Goal: Task Accomplishment & Management: Use online tool/utility

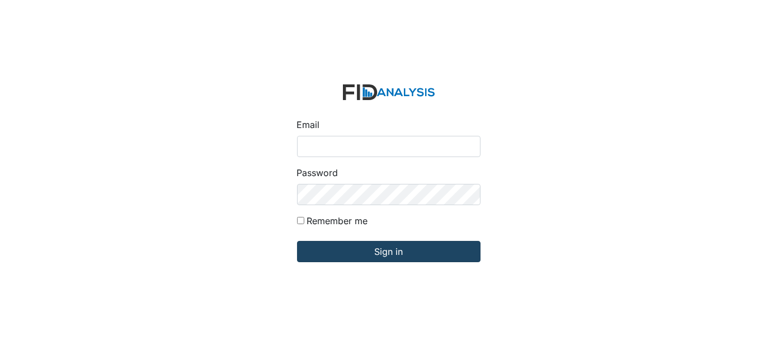
type input "[EMAIL_ADDRESS][DOMAIN_NAME]"
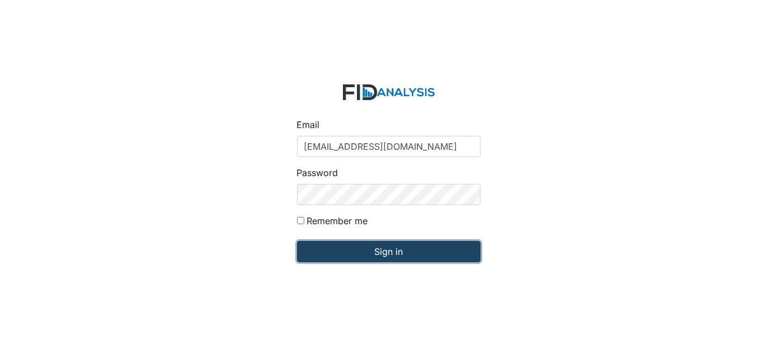
click at [389, 248] on input "Sign in" at bounding box center [389, 251] width 184 height 21
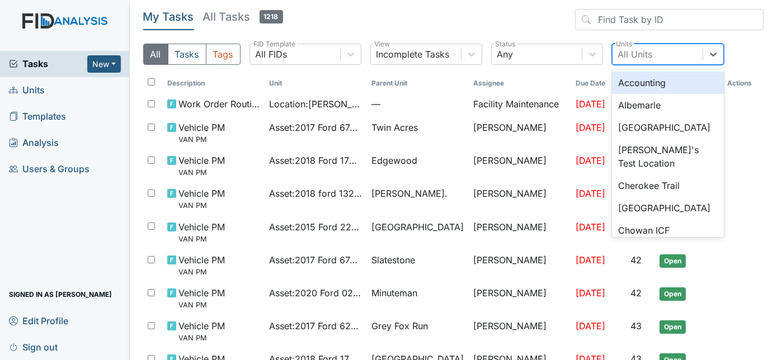
click at [640, 54] on div "All Units" at bounding box center [635, 54] width 35 height 13
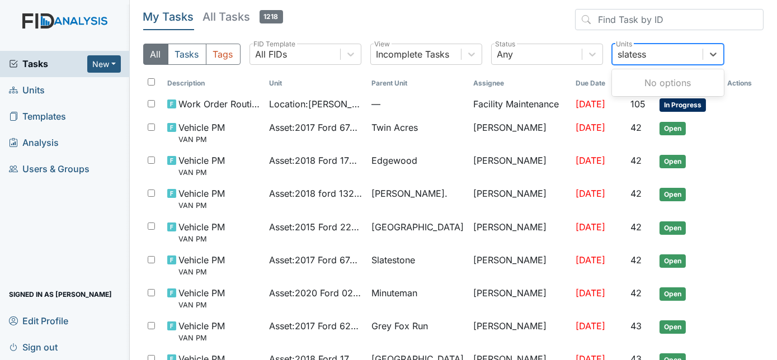
type input "slates"
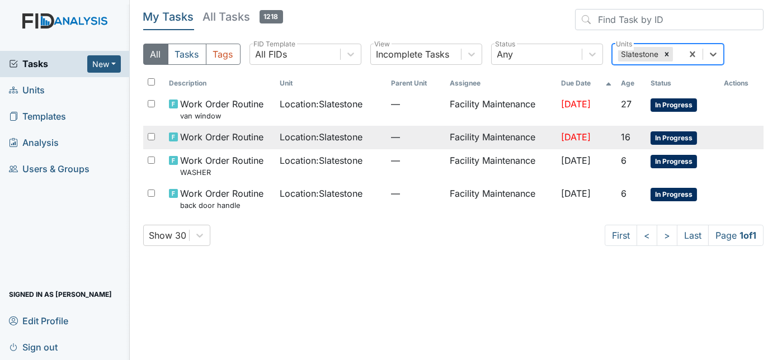
click at [427, 134] on span "—" at bounding box center [416, 136] width 50 height 13
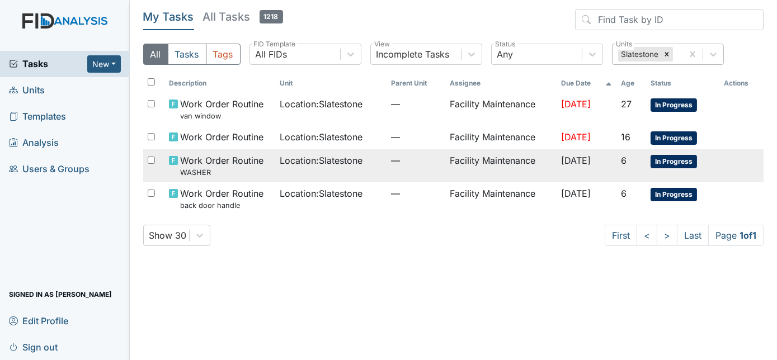
click at [323, 171] on td "Location : Slatestone" at bounding box center [330, 165] width 111 height 33
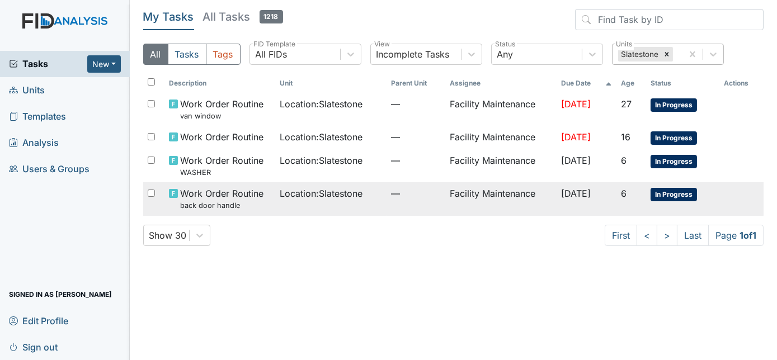
click at [351, 205] on td "Location : Slatestone" at bounding box center [330, 198] width 111 height 33
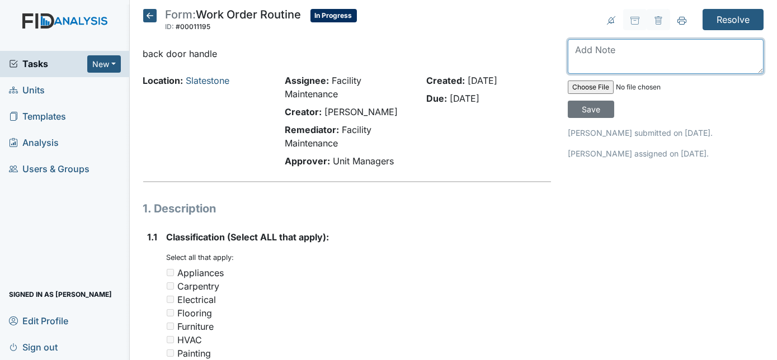
click at [603, 45] on textarea at bounding box center [666, 56] width 196 height 35
type textarea "s"
type textarea "duplicate work order"
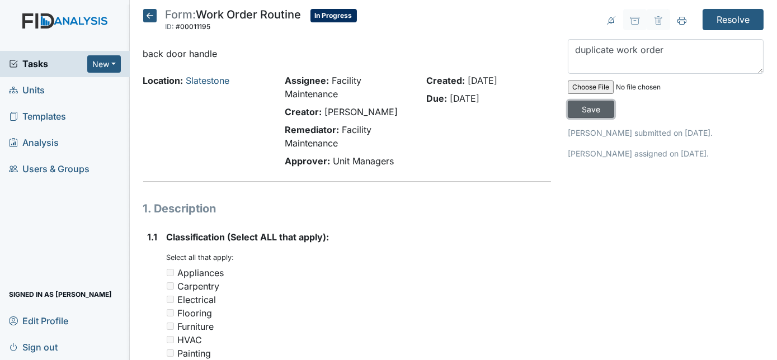
click at [614, 101] on input "Save" at bounding box center [591, 109] width 46 height 17
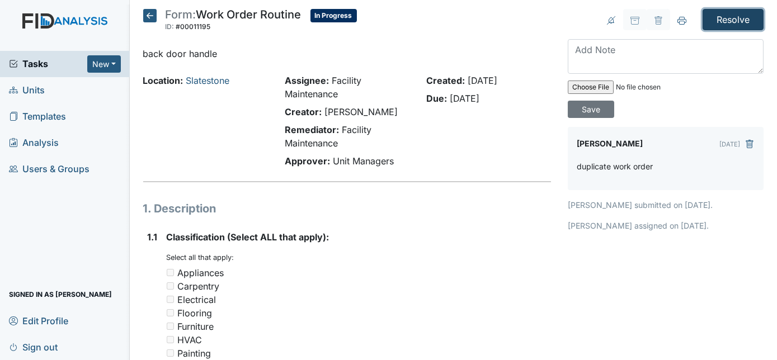
click at [724, 19] on input "Resolve" at bounding box center [733, 19] width 61 height 21
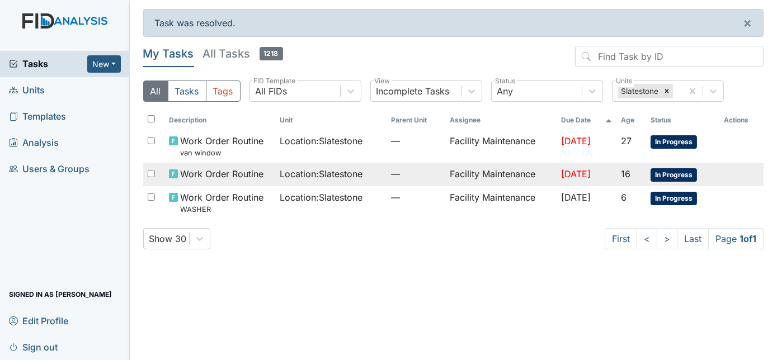
click at [509, 177] on td "Facility Maintenance" at bounding box center [500, 174] width 111 height 23
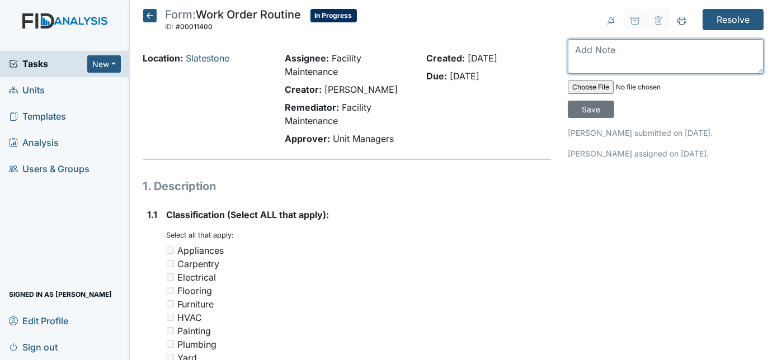
click at [603, 49] on textarea at bounding box center [666, 56] width 196 height 35
type textarea "door knob tightened"
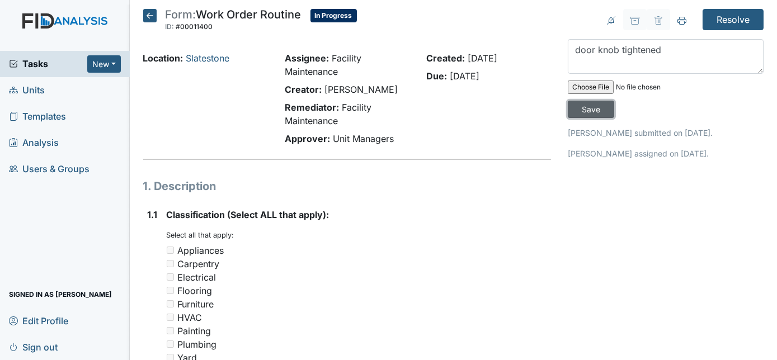
click at [614, 101] on input "Save" at bounding box center [591, 109] width 46 height 17
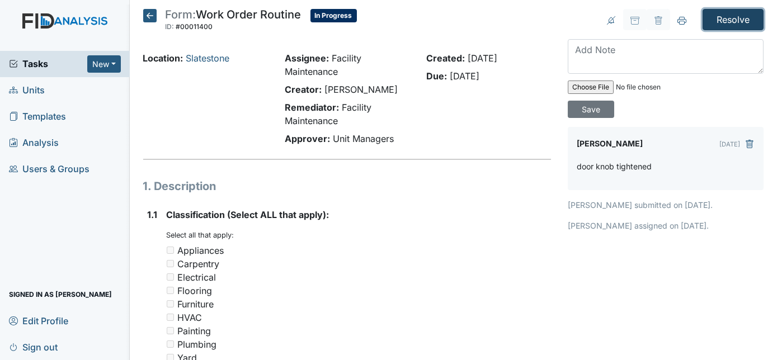
click at [740, 23] on input "Resolve" at bounding box center [733, 19] width 61 height 21
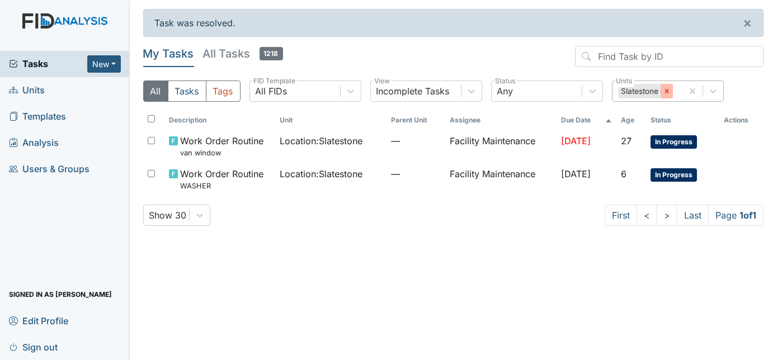
click at [664, 88] on icon at bounding box center [667, 91] width 8 height 8
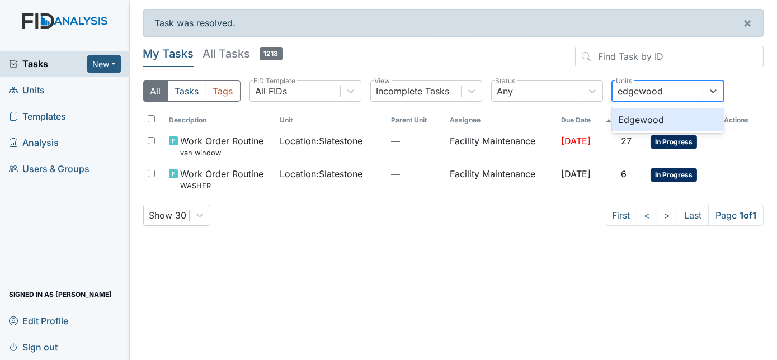
type input "edgewood"
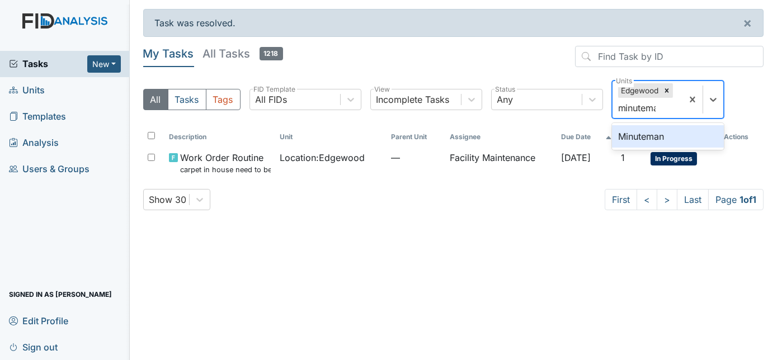
type input "minuteman"
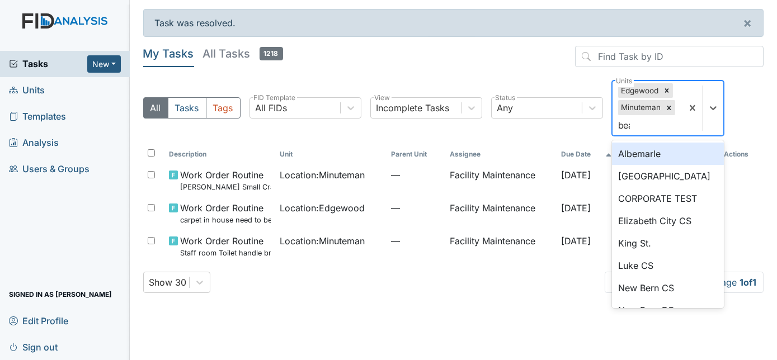
type input "beau"
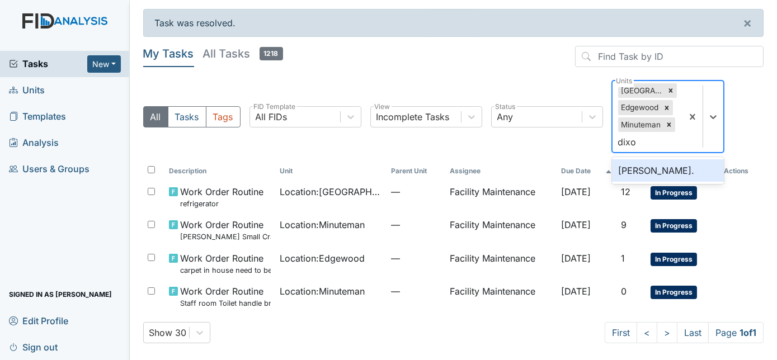
type input "dixon"
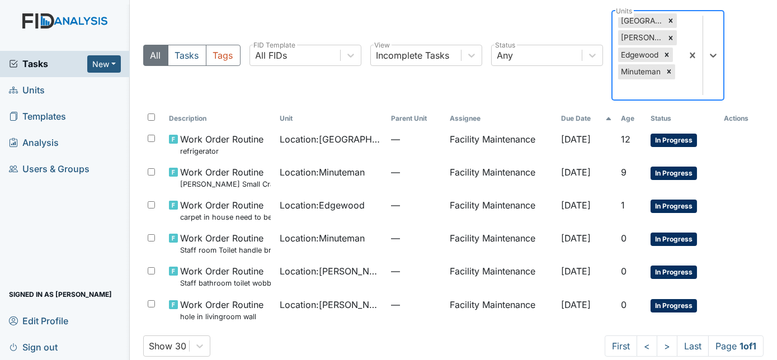
scroll to position [83, 0]
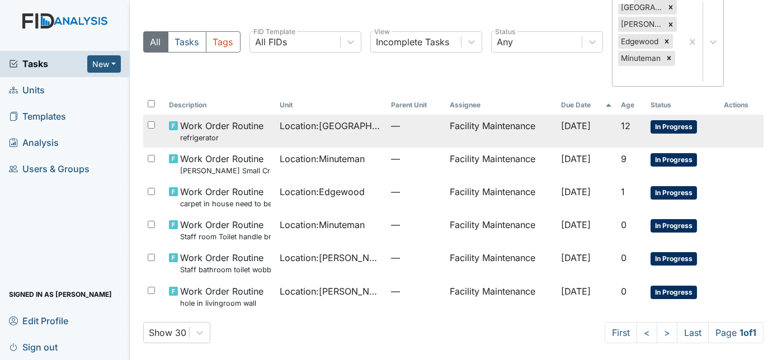
click at [399, 136] on td "—" at bounding box center [416, 131] width 59 height 33
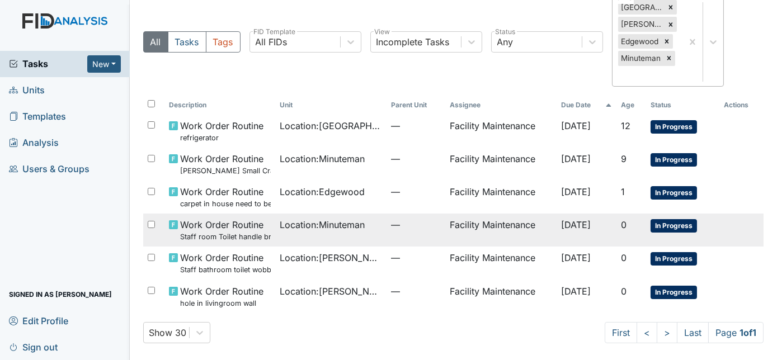
click at [301, 236] on td "Location : Minuteman" at bounding box center [330, 230] width 111 height 33
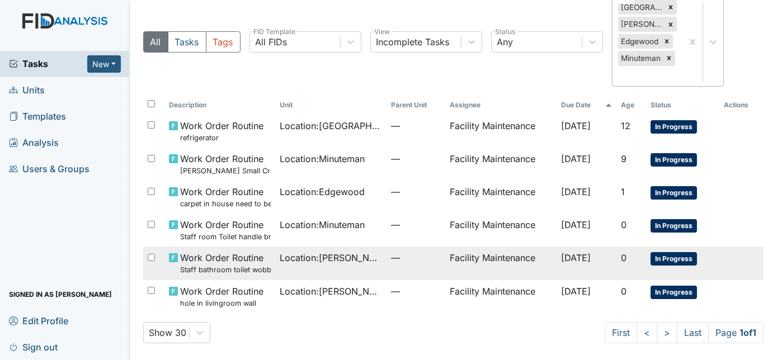
click at [349, 260] on span "Location : Dixon Rd." at bounding box center [331, 257] width 102 height 13
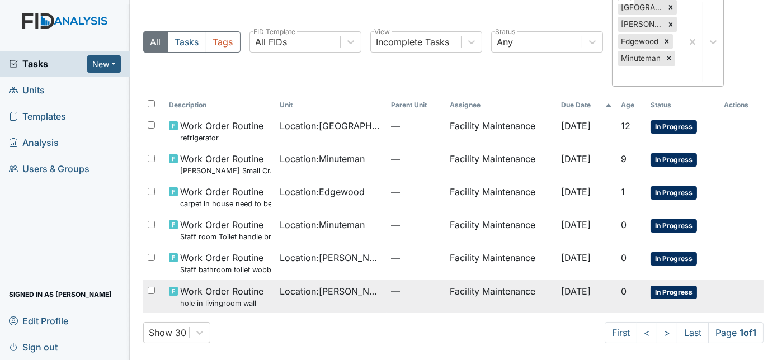
click at [280, 300] on td "Location : Dixon Rd." at bounding box center [330, 296] width 111 height 33
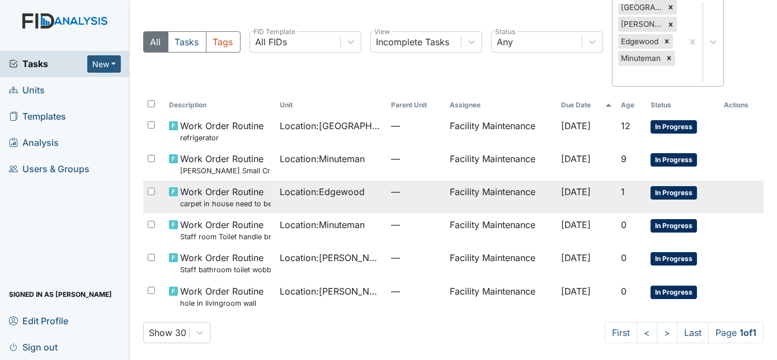
click at [286, 200] on td "Location : Edgewood" at bounding box center [330, 197] width 111 height 33
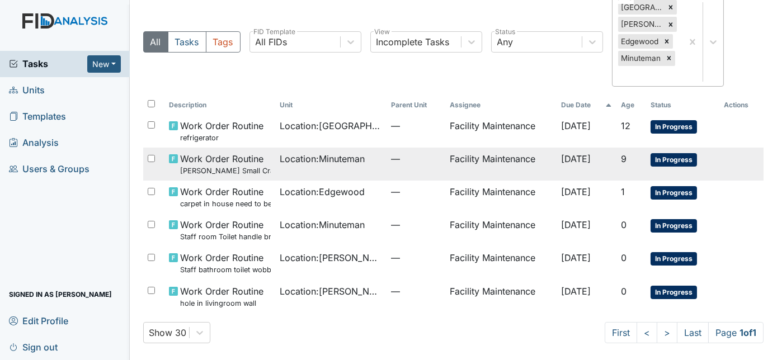
click at [303, 172] on td "Location : Minuteman" at bounding box center [330, 164] width 111 height 33
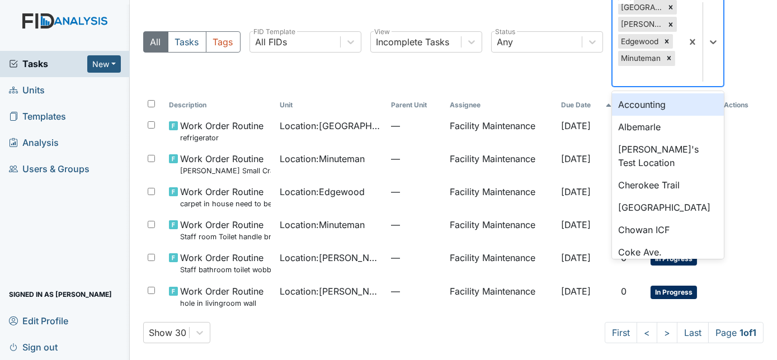
click at [637, 83] on div "Beaufort Heights Dixon Rd. Edgewood Minuteman" at bounding box center [648, 42] width 70 height 88
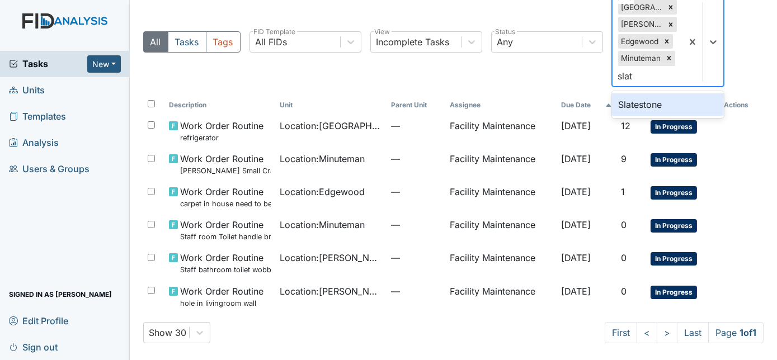
type input "slate"
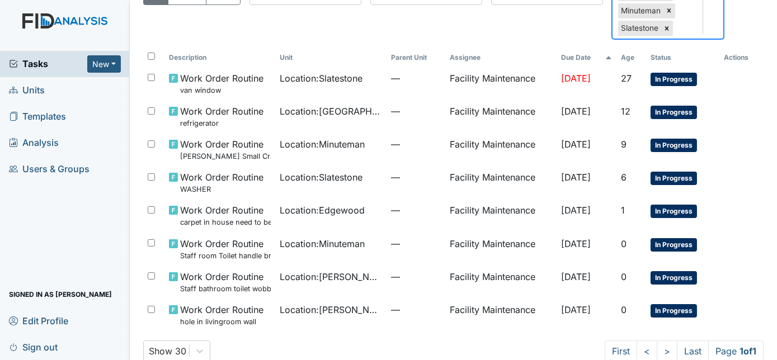
scroll to position [120, 0]
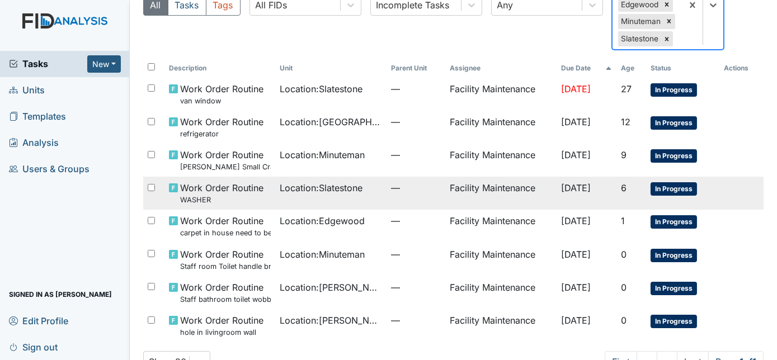
click at [282, 190] on span "Location : Slatestone" at bounding box center [321, 187] width 83 height 13
click at [294, 197] on td "Location : Slatestone" at bounding box center [330, 193] width 111 height 33
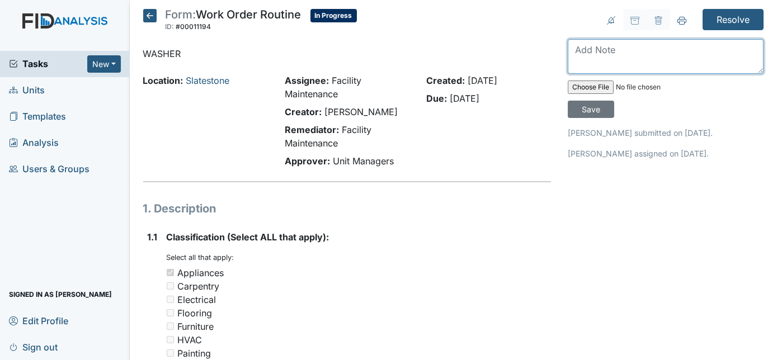
click at [620, 55] on textarea at bounding box center [666, 56] width 196 height 35
click at [619, 50] on textarea at bounding box center [666, 56] width 196 height 35
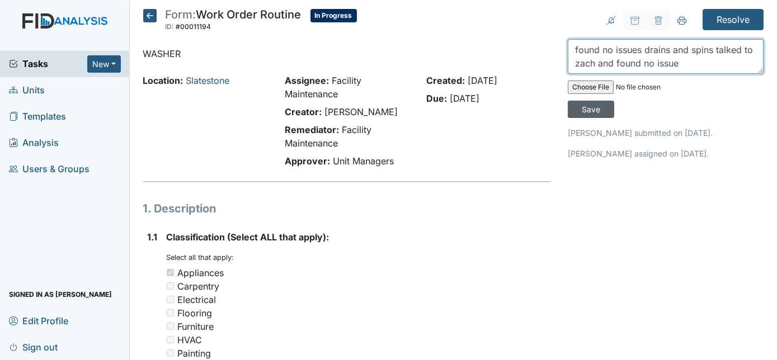
type textarea "found no issues drains and spins talked to zach and found no issue"
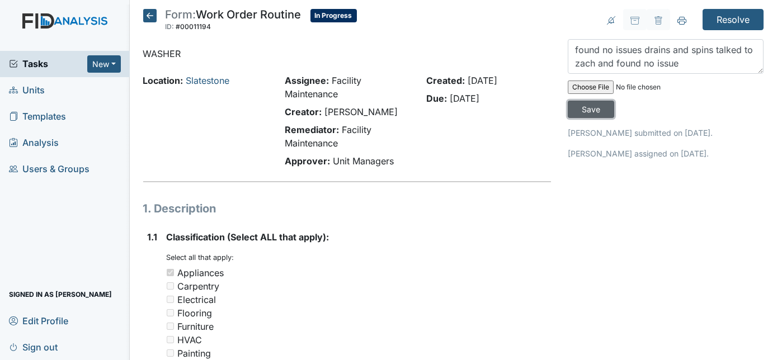
click at [614, 101] on input "Save" at bounding box center [591, 109] width 46 height 17
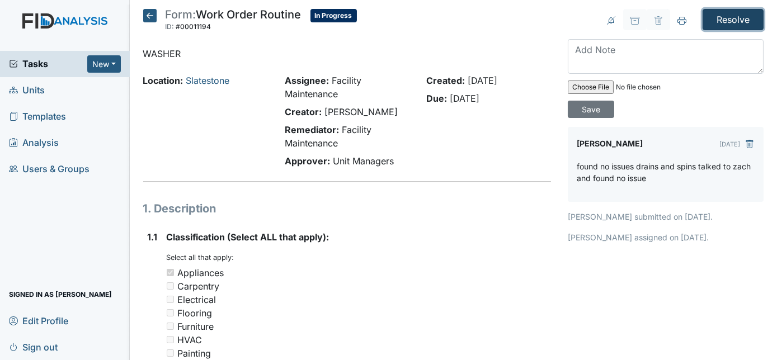
click at [712, 16] on input "Resolve" at bounding box center [733, 19] width 61 height 21
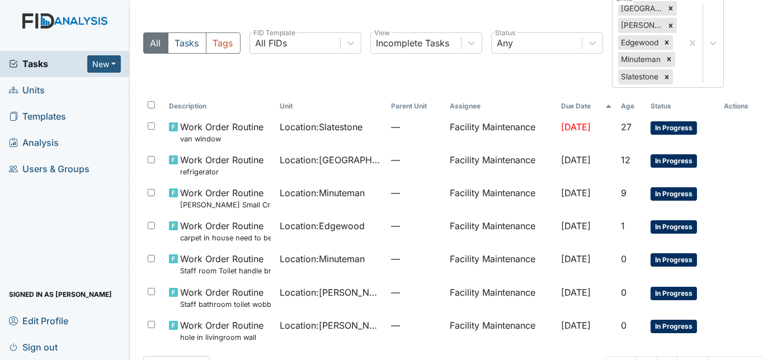
scroll to position [83, 0]
